Goal: Transaction & Acquisition: Purchase product/service

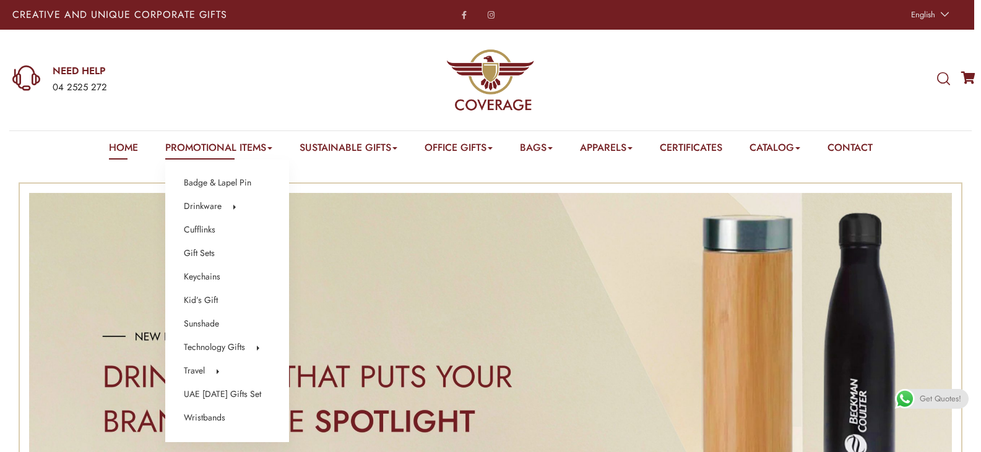
click at [194, 146] on link "Promotional Items" at bounding box center [218, 149] width 107 height 19
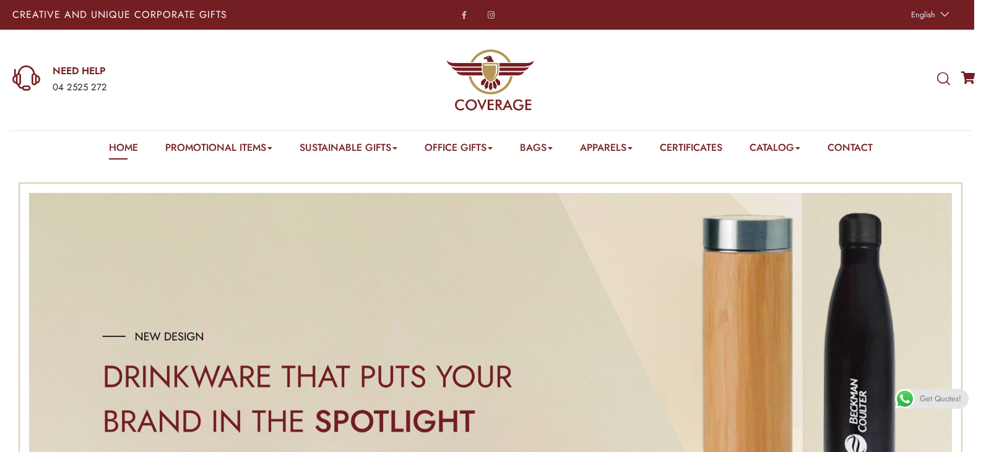
click at [945, 82] on icon at bounding box center [943, 79] width 13 height 14
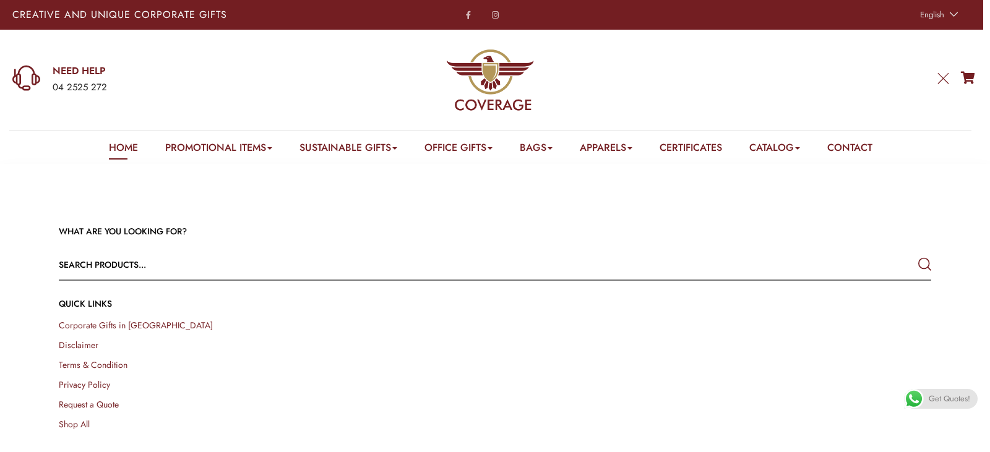
click at [920, 264] on icon "submit" at bounding box center [924, 265] width 13 height 22
click at [91, 270] on input "text" at bounding box center [408, 265] width 698 height 30
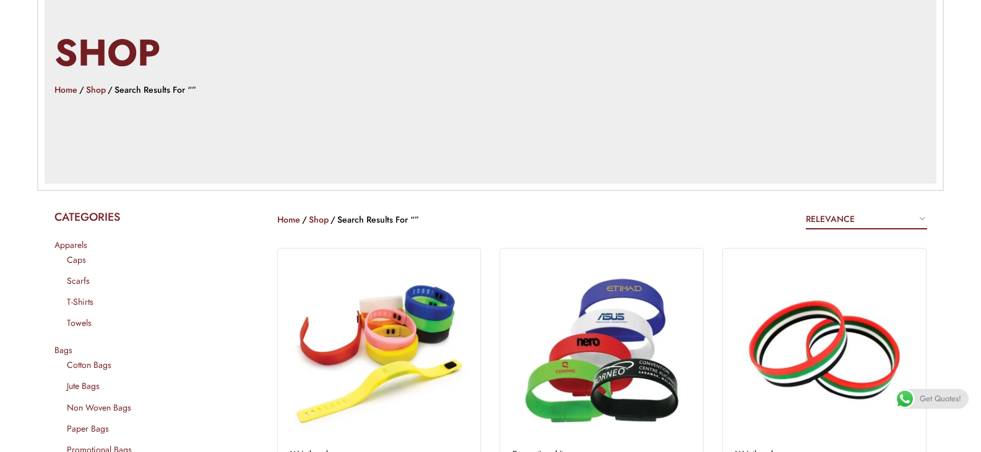
scroll to position [248, 0]
